Goal: Browse casually

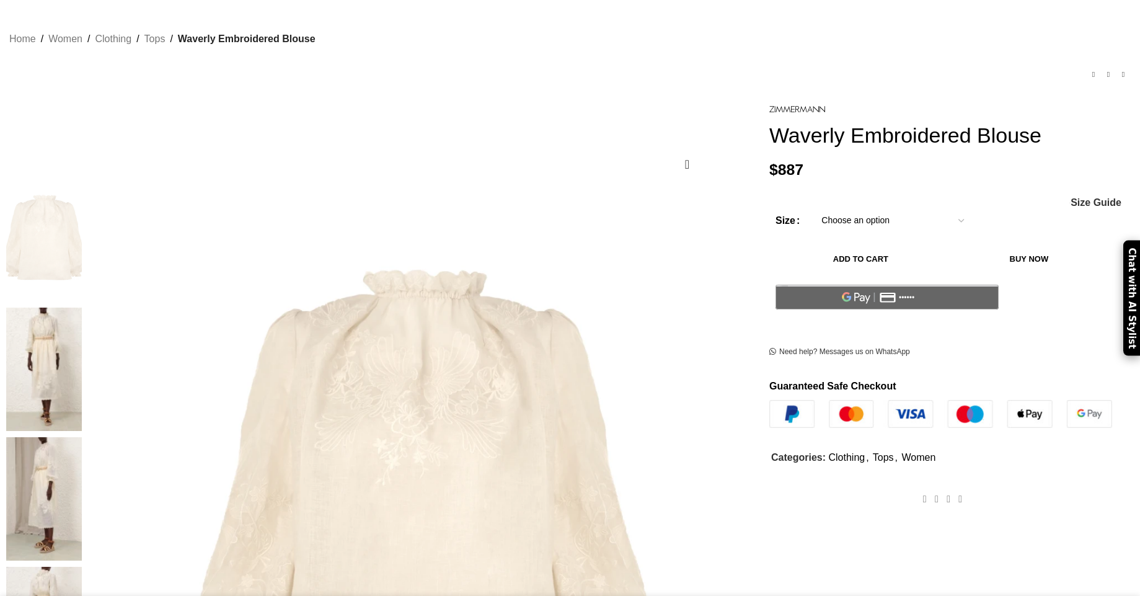
click at [82, 307] on img at bounding box center [44, 368] width 76 height 123
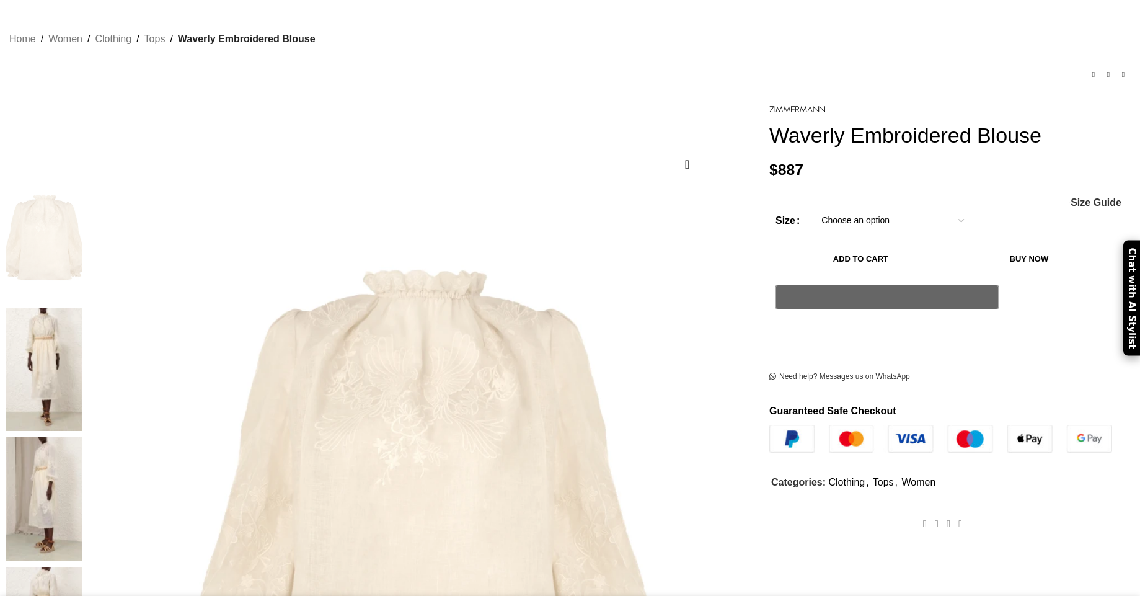
click at [82, 307] on img at bounding box center [44, 368] width 76 height 123
click at [82, 437] on img at bounding box center [44, 498] width 76 height 123
click at [82, 307] on img at bounding box center [44, 368] width 76 height 123
click at [82, 437] on img at bounding box center [44, 498] width 76 height 123
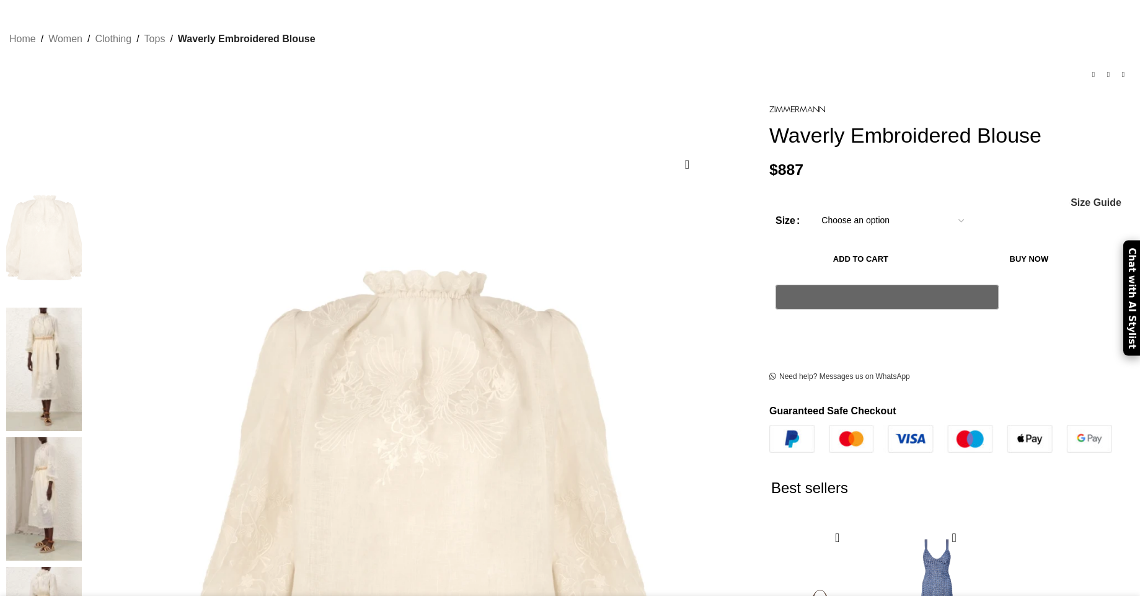
click at [82, 307] on img at bounding box center [44, 368] width 76 height 123
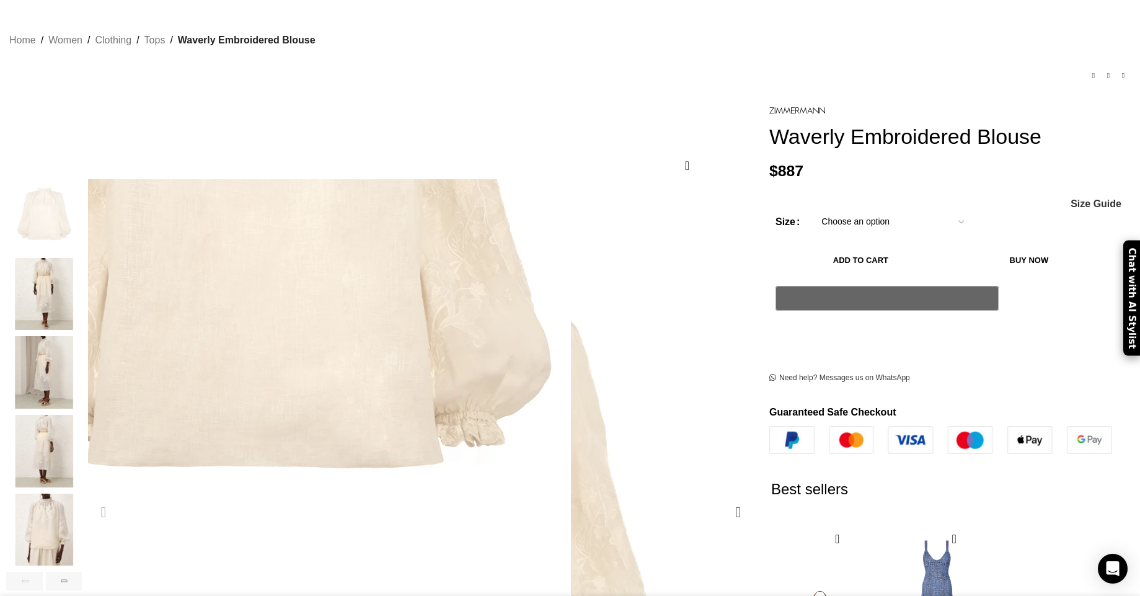
scroll to position [0, 131]
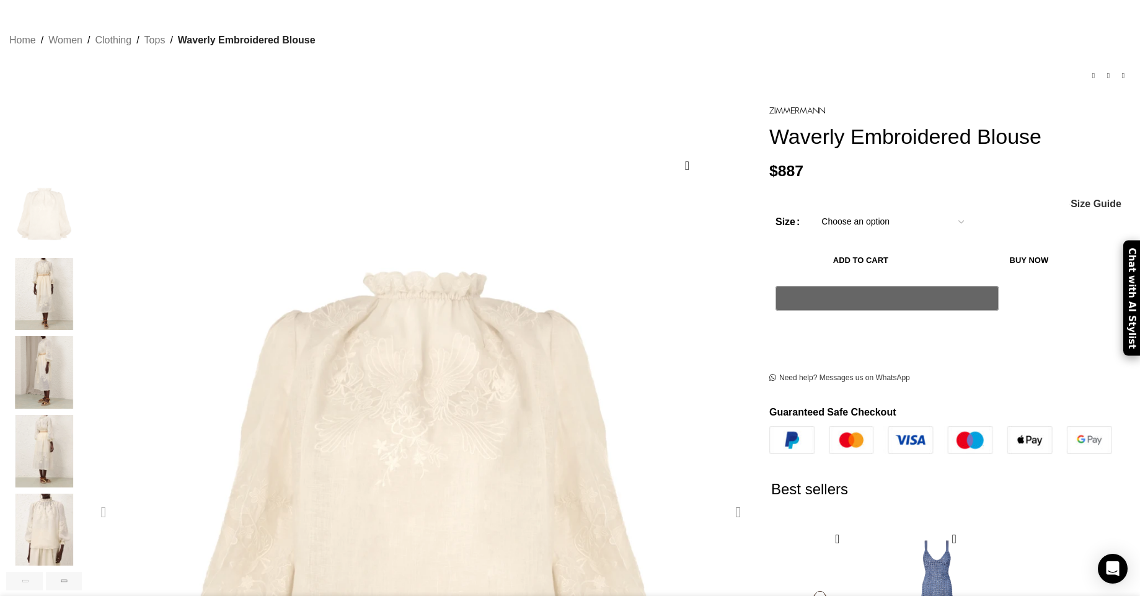
click at [723, 496] on div "Next slide" at bounding box center [738, 511] width 31 height 31
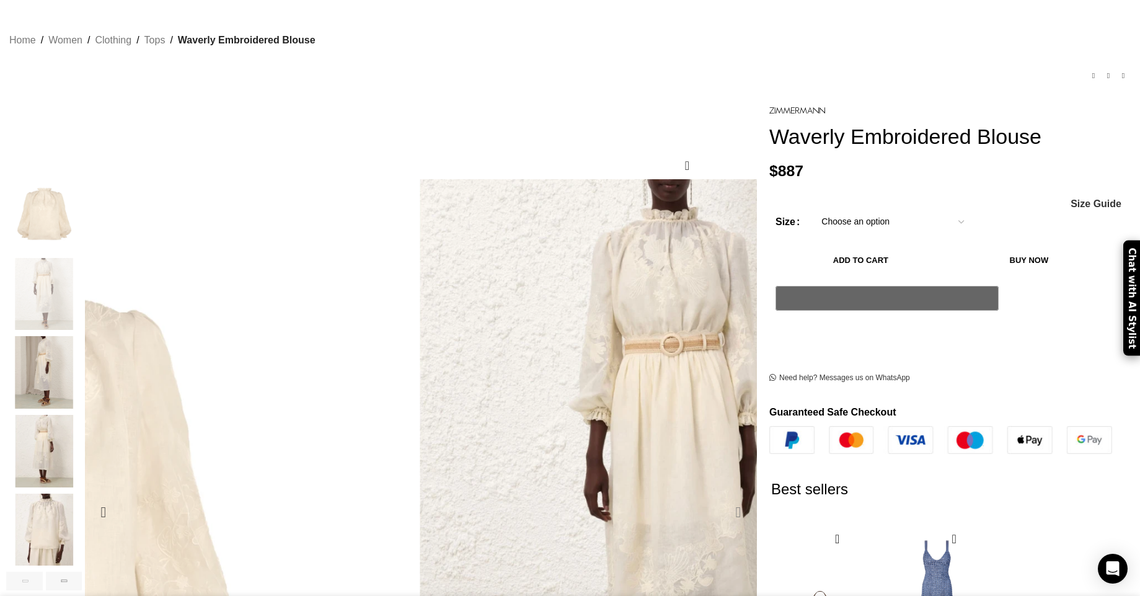
click at [723, 496] on div "Next slide" at bounding box center [738, 511] width 31 height 31
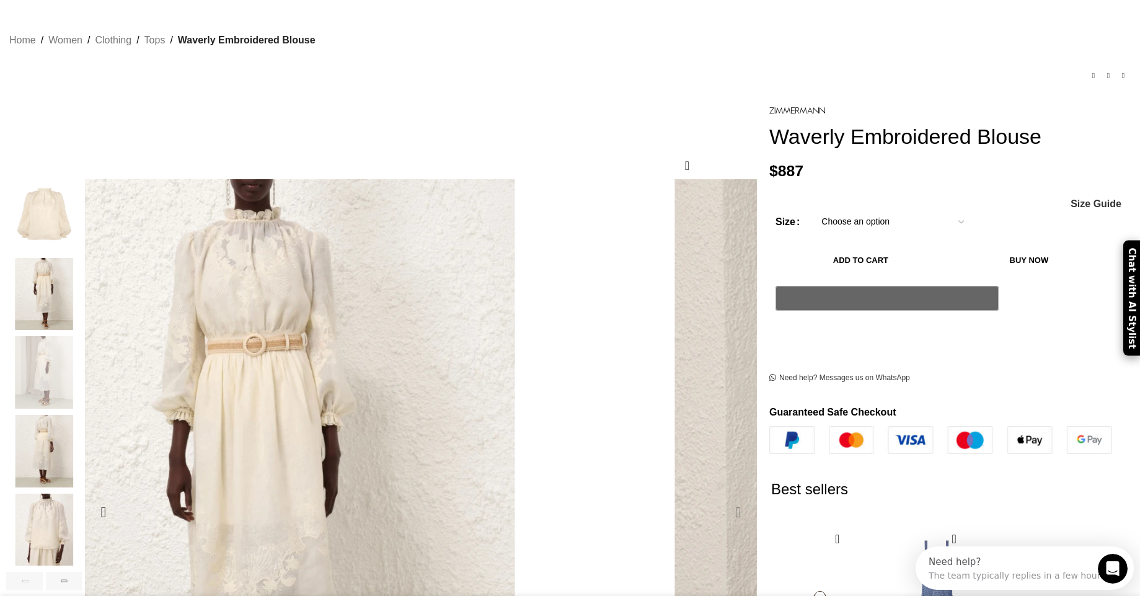
scroll to position [0, 0]
click at [723, 496] on div "Next slide" at bounding box center [738, 511] width 31 height 31
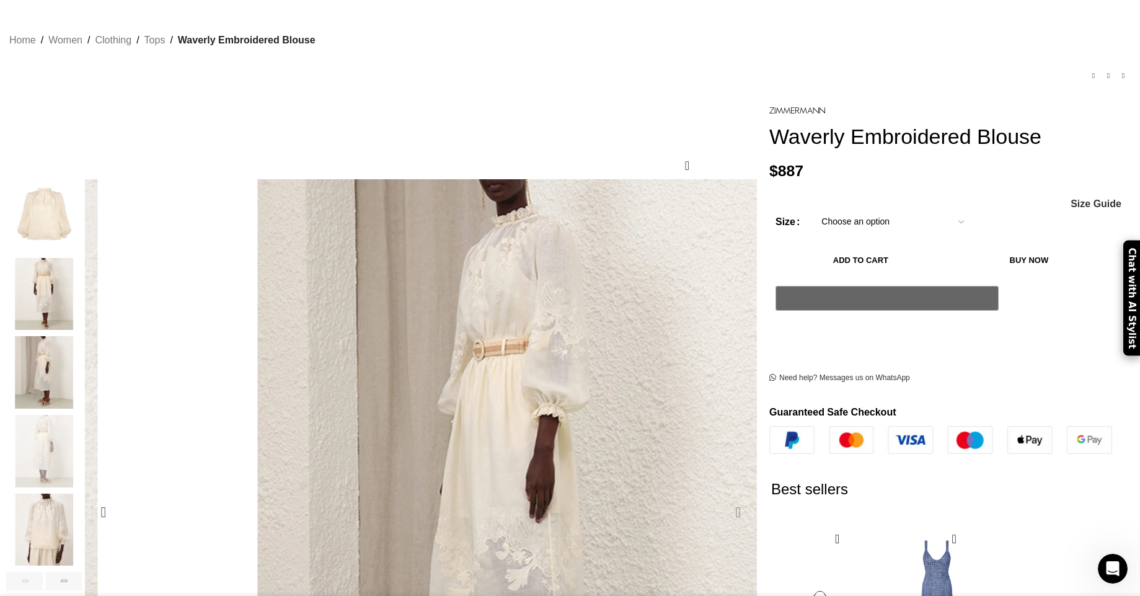
scroll to position [0, 261]
click at [119, 496] on div "Previous slide" at bounding box center [103, 511] width 31 height 31
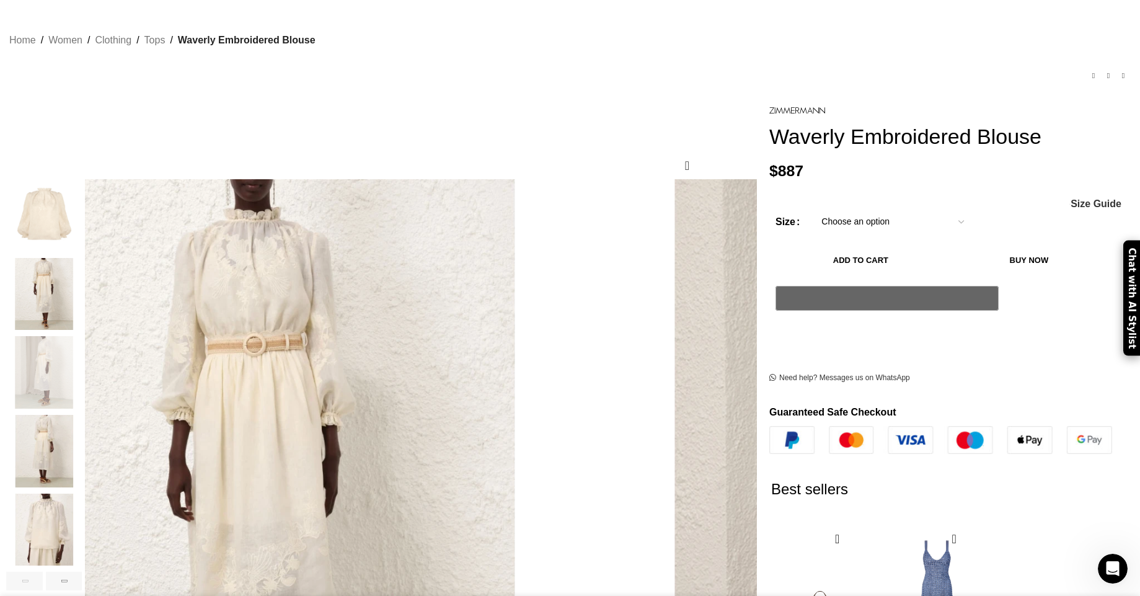
click at [82, 213] on img "1 / 7" at bounding box center [44, 215] width 76 height 73
